Goal: Information Seeking & Learning: Learn about a topic

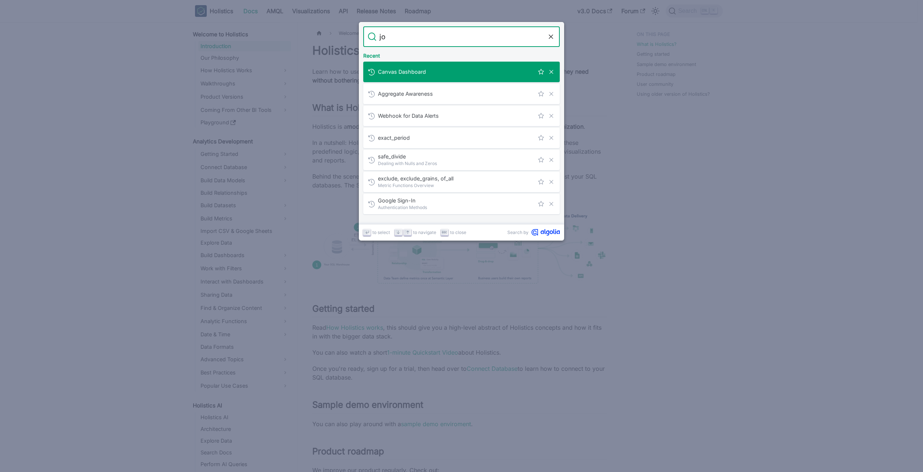
type input "job"
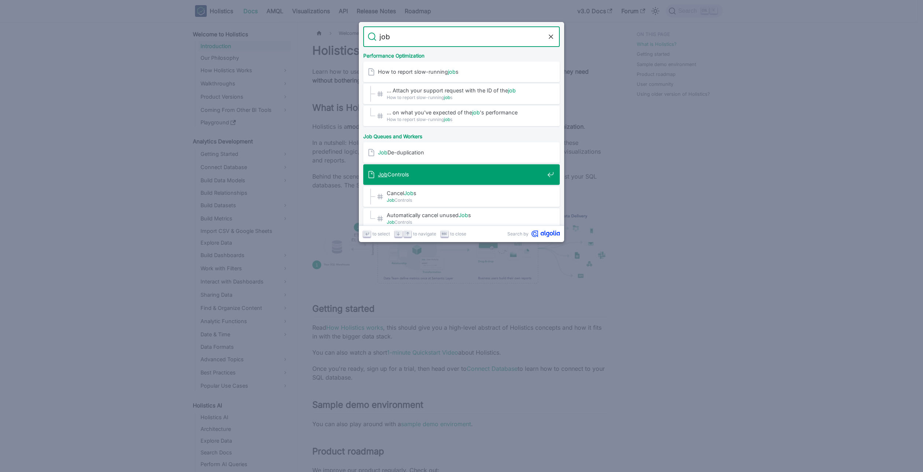
click at [479, 169] on div "Job Controls" at bounding box center [464, 174] width 192 height 21
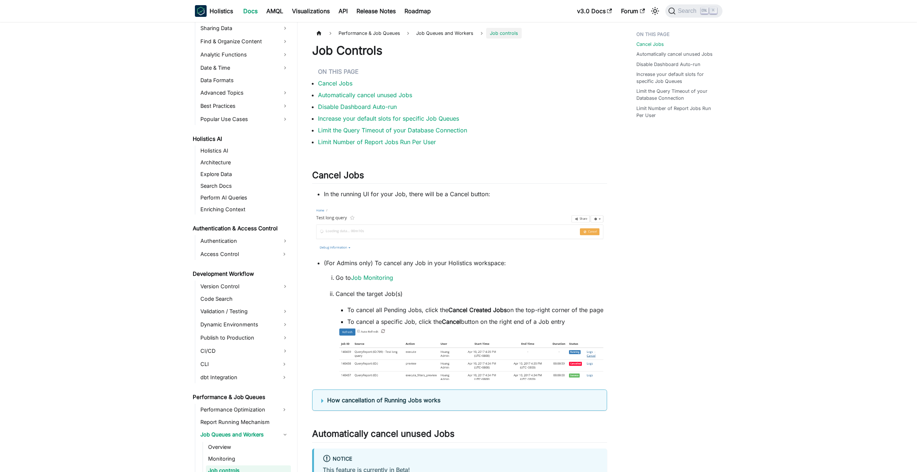
scroll to position [325, 0]
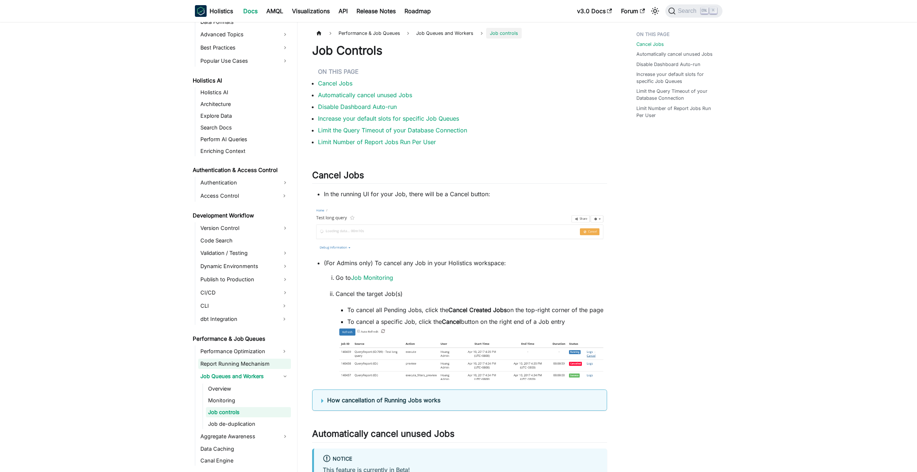
click at [233, 366] on link "Report Running Mechanism" at bounding box center [244, 363] width 93 height 10
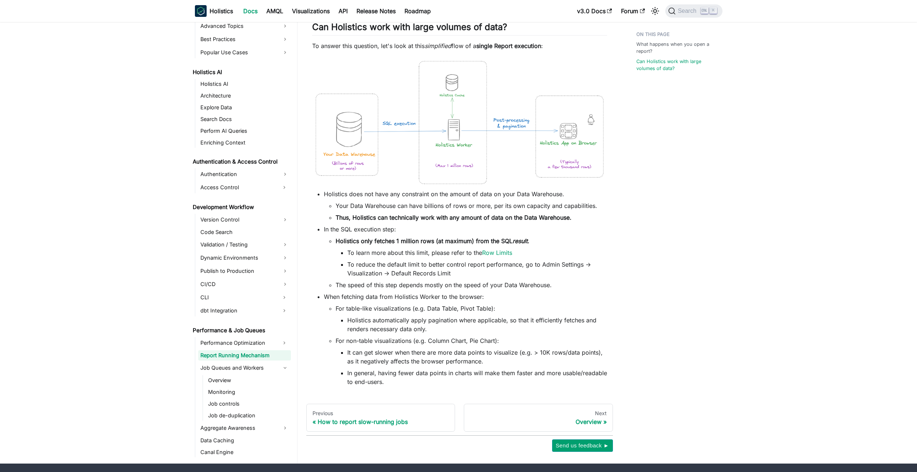
scroll to position [440, 0]
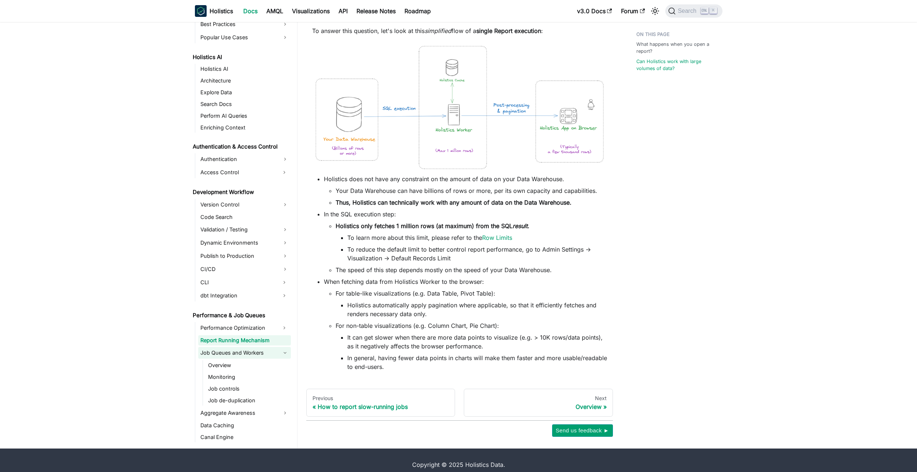
click at [239, 355] on link "Job Queues and Workers" at bounding box center [244, 353] width 93 height 12
click at [242, 356] on link "Job Queues and Workers" at bounding box center [244, 353] width 93 height 12
click at [233, 366] on link "Overview" at bounding box center [248, 365] width 85 height 10
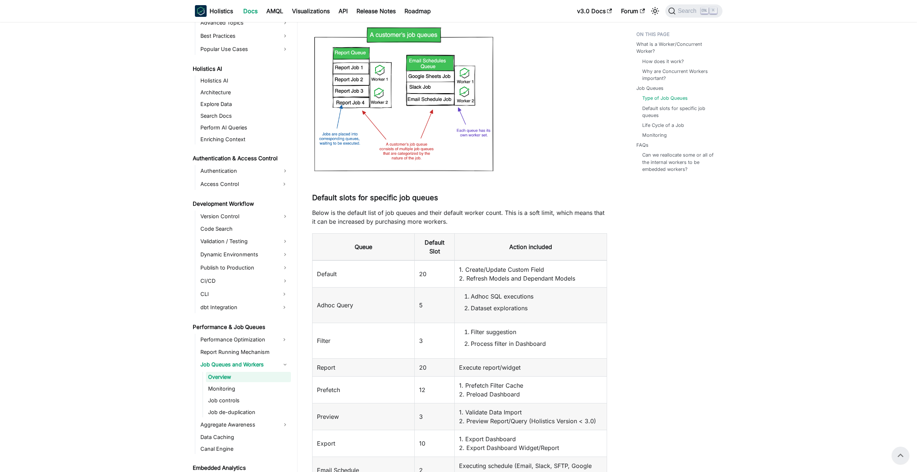
scroll to position [660, 0]
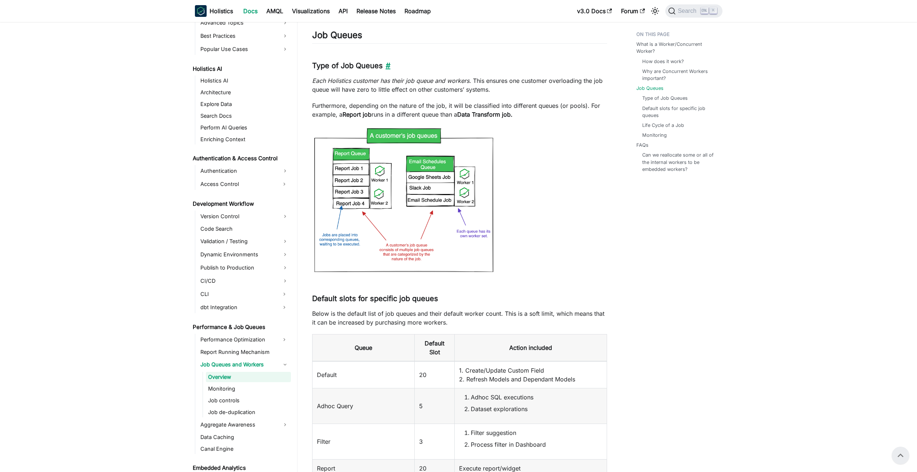
click at [386, 67] on link "​" at bounding box center [387, 65] width 8 height 9
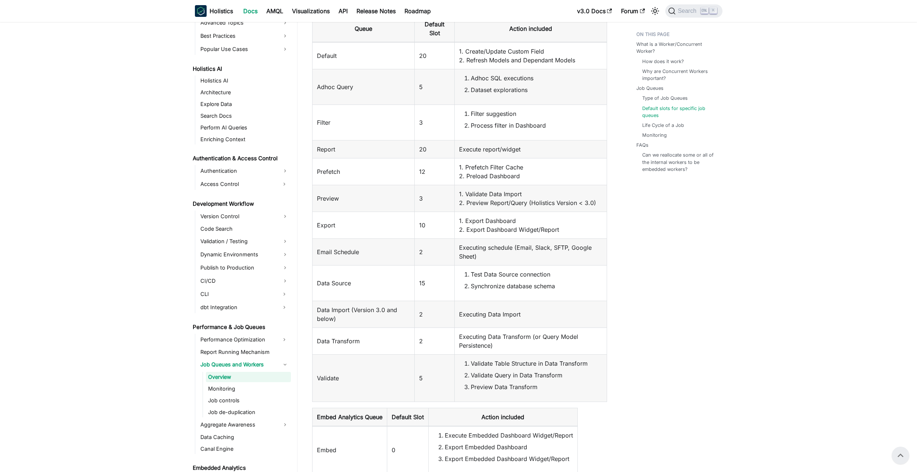
scroll to position [959, 0]
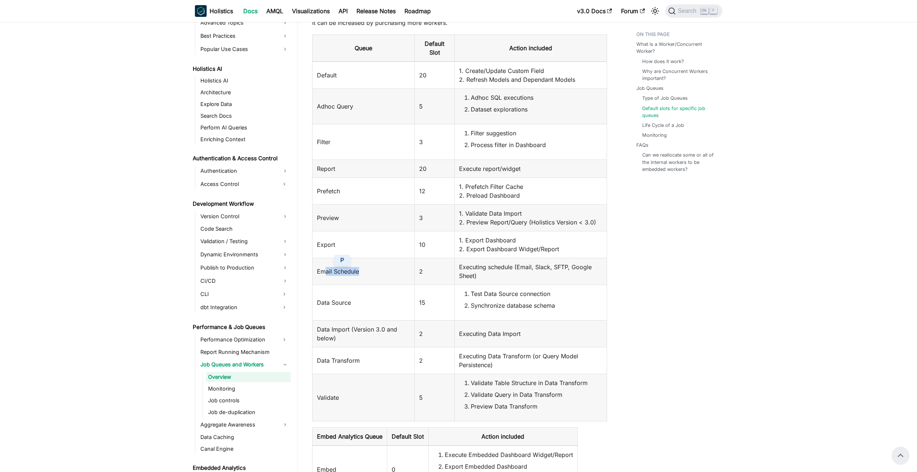
drag, startPoint x: 331, startPoint y: 270, endPoint x: 378, endPoint y: 271, distance: 47.7
click at [378, 271] on td "Email Schedule" at bounding box center [363, 271] width 103 height 27
click at [373, 274] on td "Email Schedule" at bounding box center [363, 271] width 103 height 27
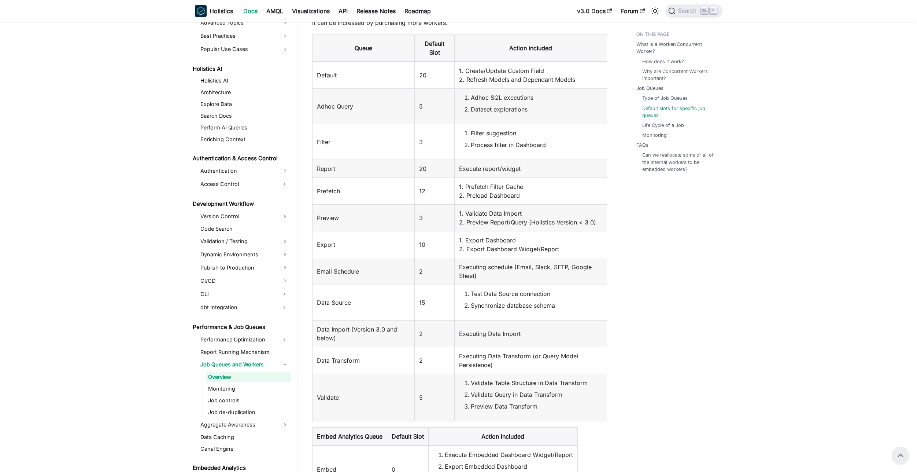
click at [373, 274] on td "Email Schedule" at bounding box center [363, 271] width 103 height 27
click at [404, 82] on td "Default" at bounding box center [363, 75] width 103 height 27
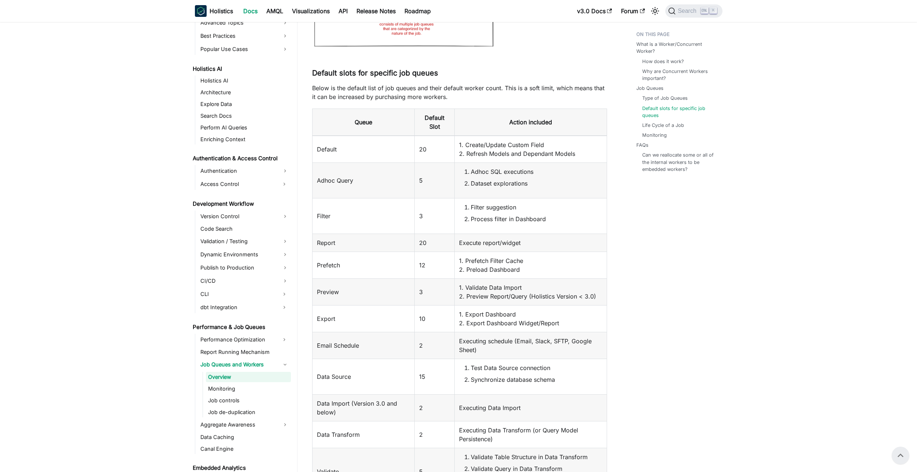
scroll to position [783, 0]
